Goal: Transaction & Acquisition: Purchase product/service

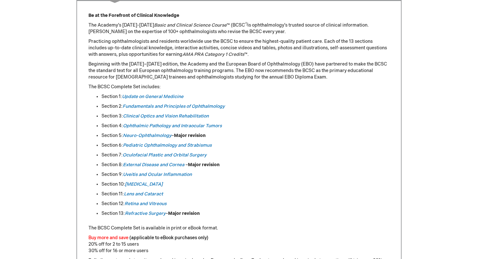
scroll to position [293, 0]
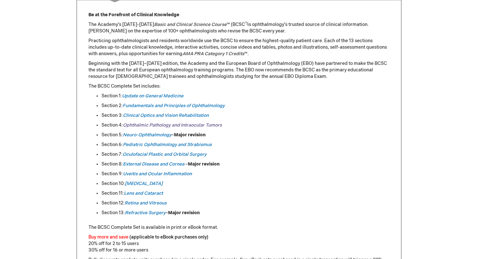
click at [201, 125] on em "Ophthalmic Pathology and Intraocular Tumors" at bounding box center [172, 126] width 99 height 6
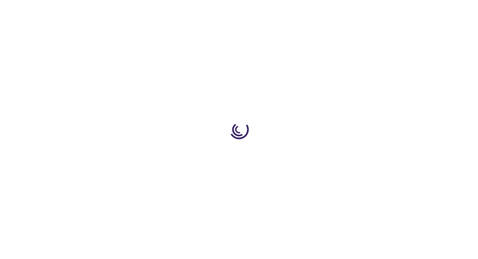
type input "0"
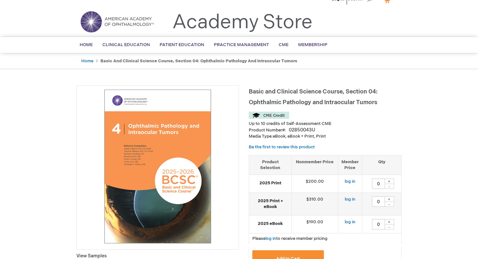
scroll to position [7, 0]
